Goal: Information Seeking & Learning: Learn about a topic

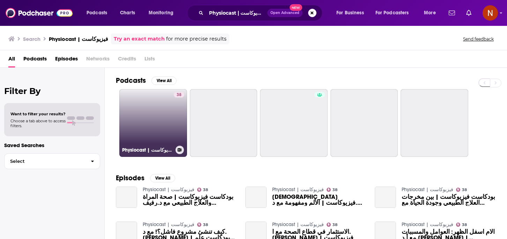
click at [137, 150] on h3 "Physiocast | فيزيوكاست" at bounding box center [147, 150] width 51 height 6
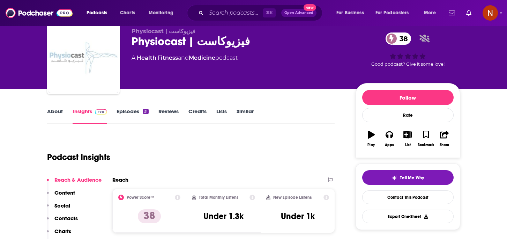
scroll to position [24, 0]
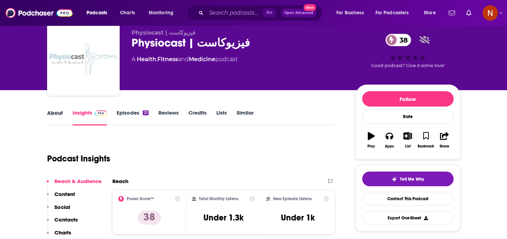
click at [64, 110] on div "About" at bounding box center [59, 117] width 25 height 16
click at [60, 114] on link "About" at bounding box center [55, 117] width 16 height 16
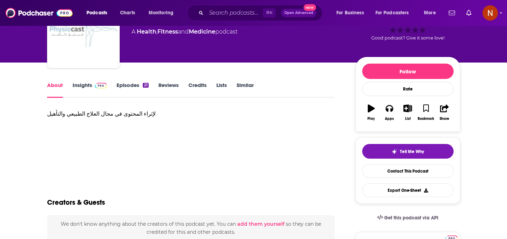
scroll to position [53, 0]
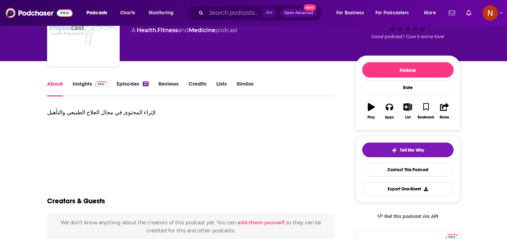
click at [124, 112] on div "لإثراء المحتوى في مجال العلاج الطبيعي والتأهيل." at bounding box center [191, 113] width 288 height 10
copy div "لإثراء المحتوى في مجال العلاج الطبيعي والتأهيل."
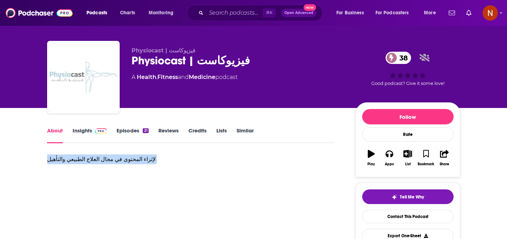
scroll to position [5, 0]
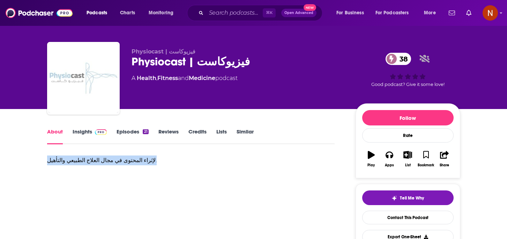
click at [92, 131] on span at bounding box center [99, 131] width 15 height 7
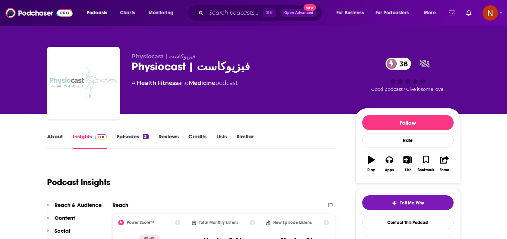
click at [203, 176] on div "Podcast Insights" at bounding box center [188, 178] width 283 height 36
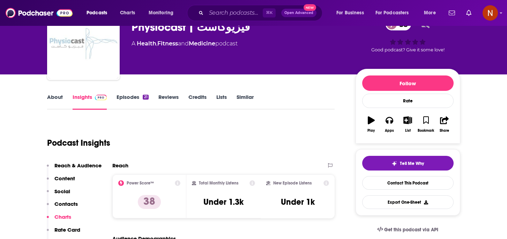
scroll to position [52, 0]
